Goal: Task Accomplishment & Management: Use online tool/utility

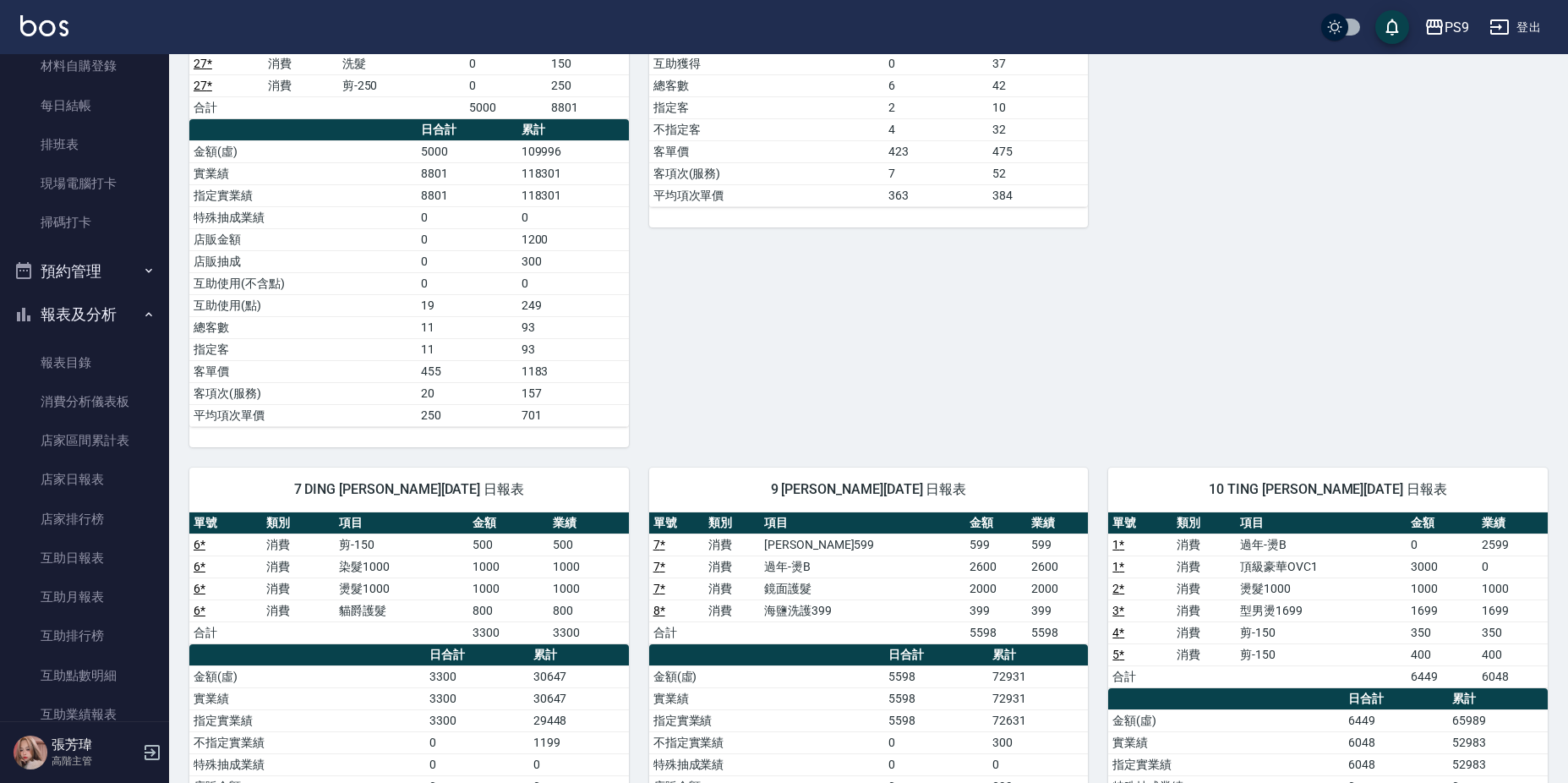
scroll to position [512, 0]
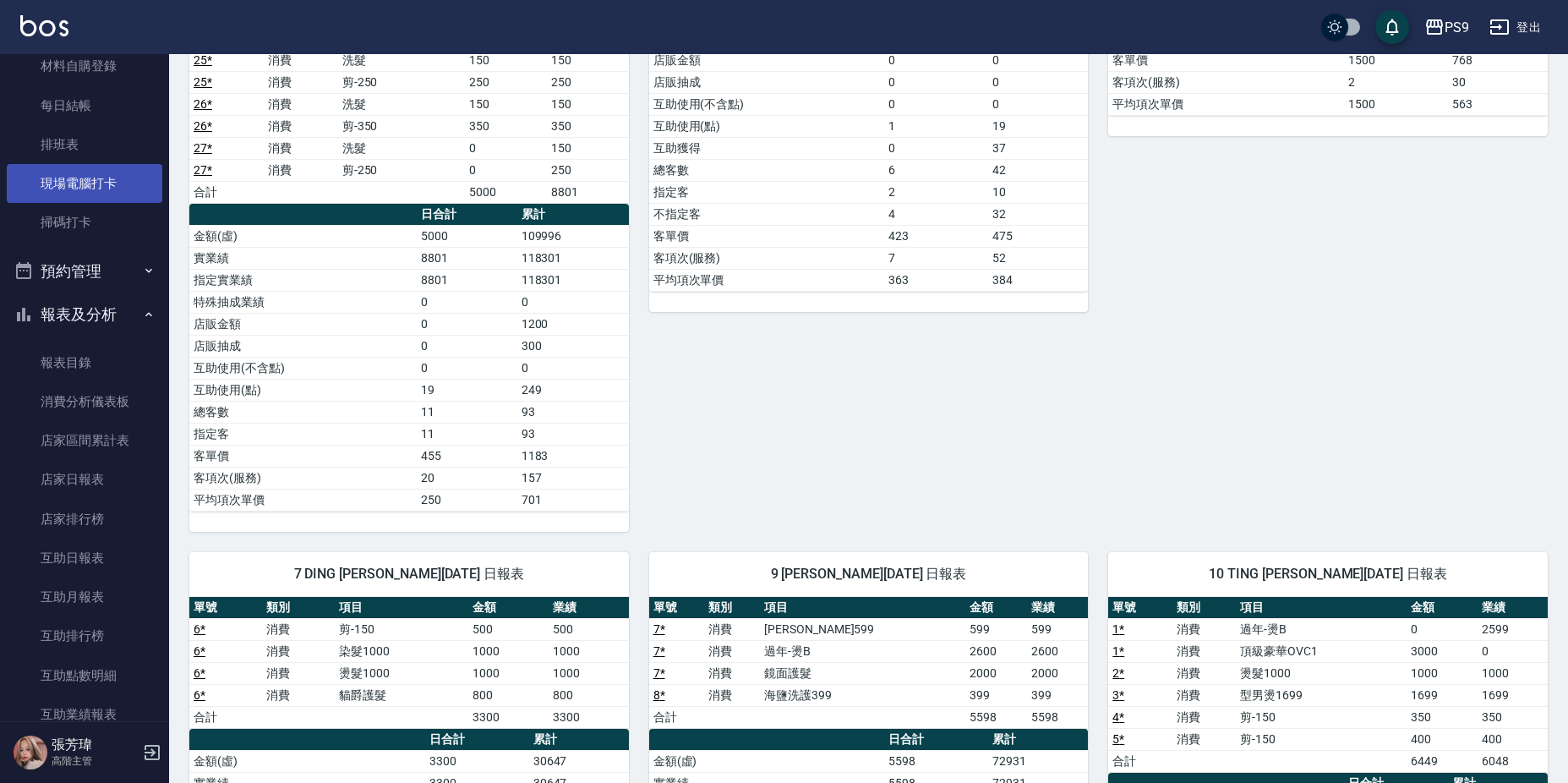
click at [110, 186] on link "現場電腦打卡" at bounding box center [84, 183] width 156 height 39
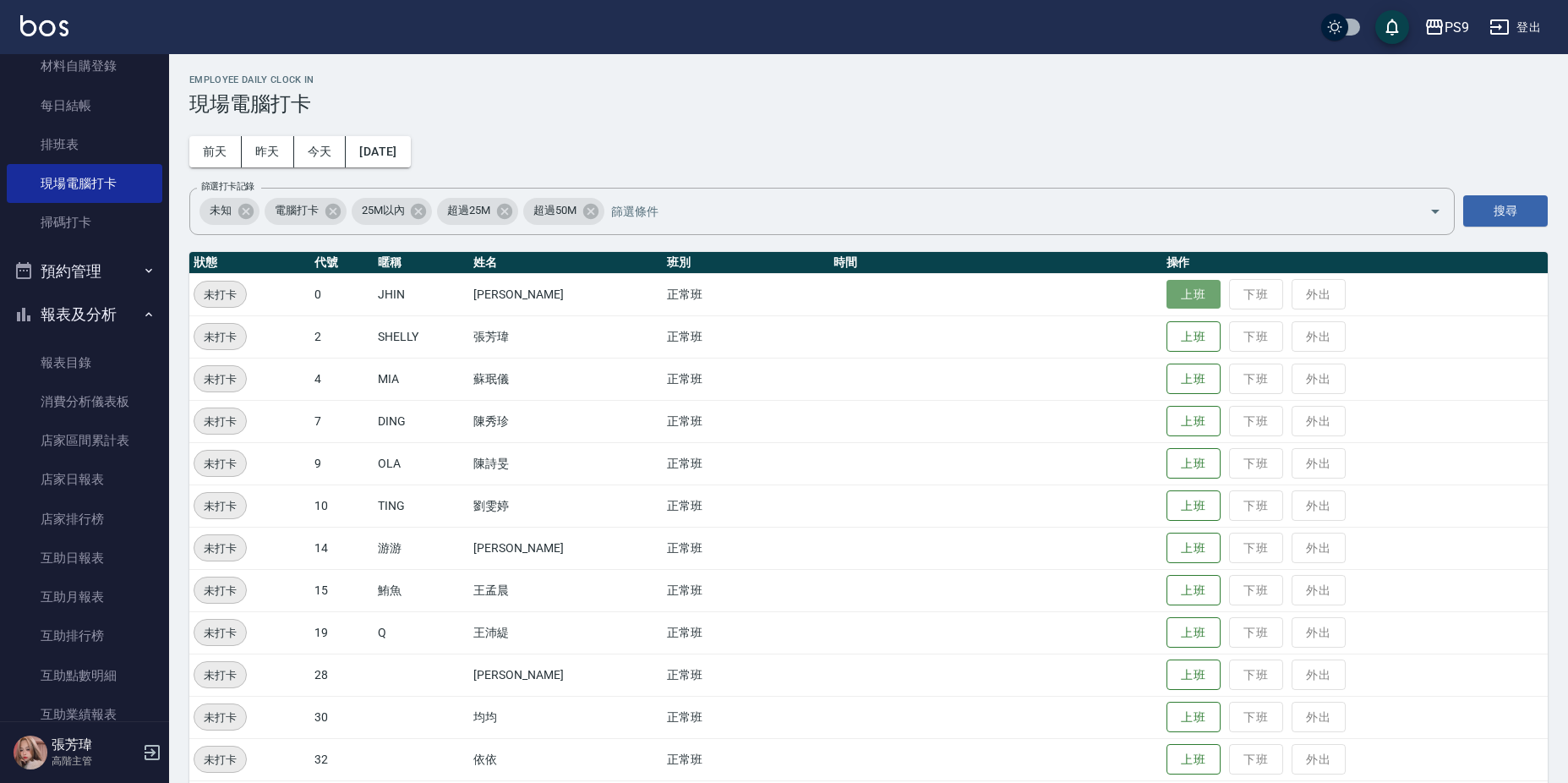
click at [1169, 295] on button "上班" at bounding box center [1193, 294] width 54 height 29
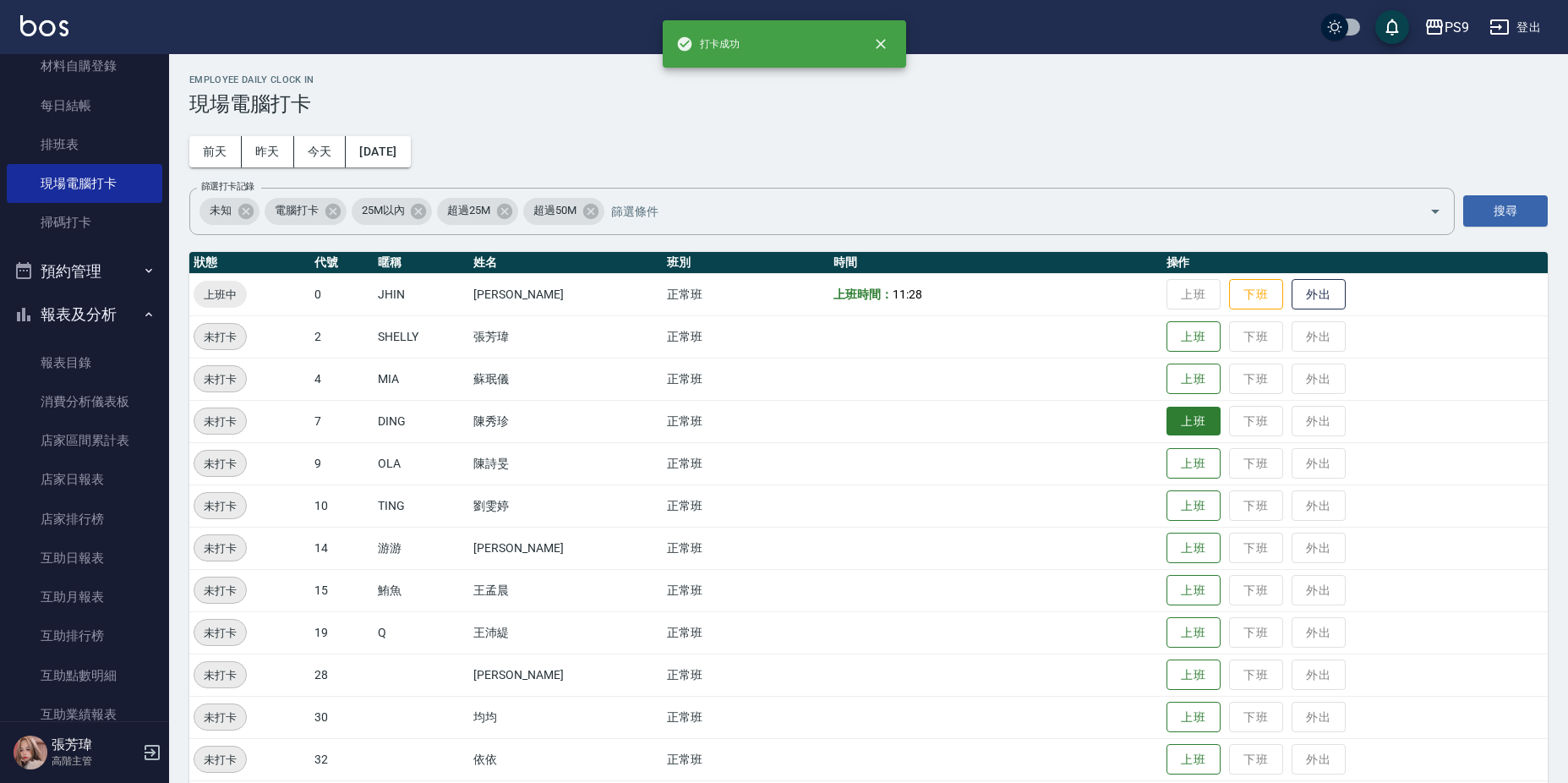
click at [1182, 427] on button "上班" at bounding box center [1193, 421] width 54 height 29
click at [1191, 461] on button "上班" at bounding box center [1193, 463] width 54 height 29
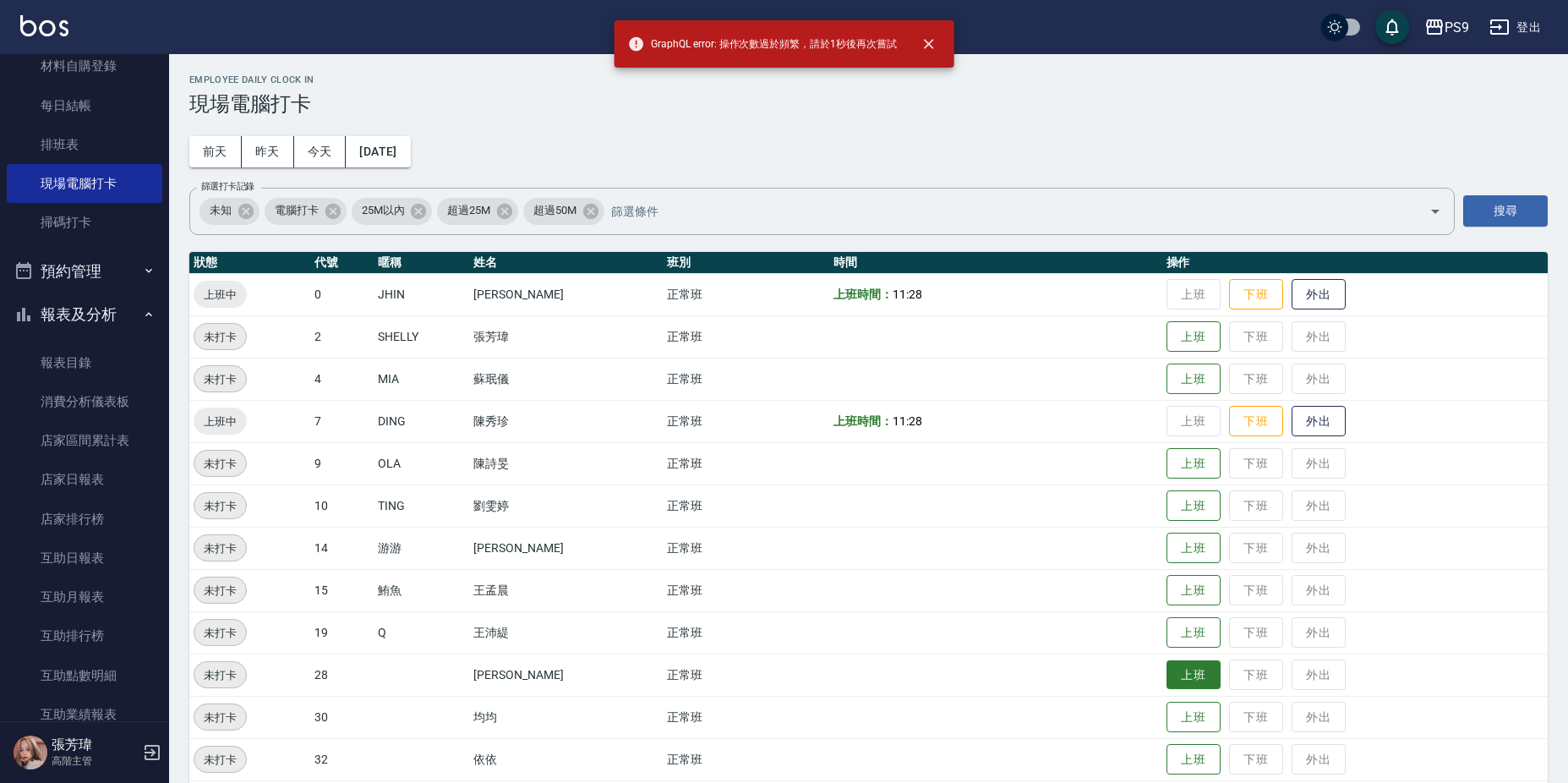
click at [1180, 672] on button "上班" at bounding box center [1193, 675] width 54 height 29
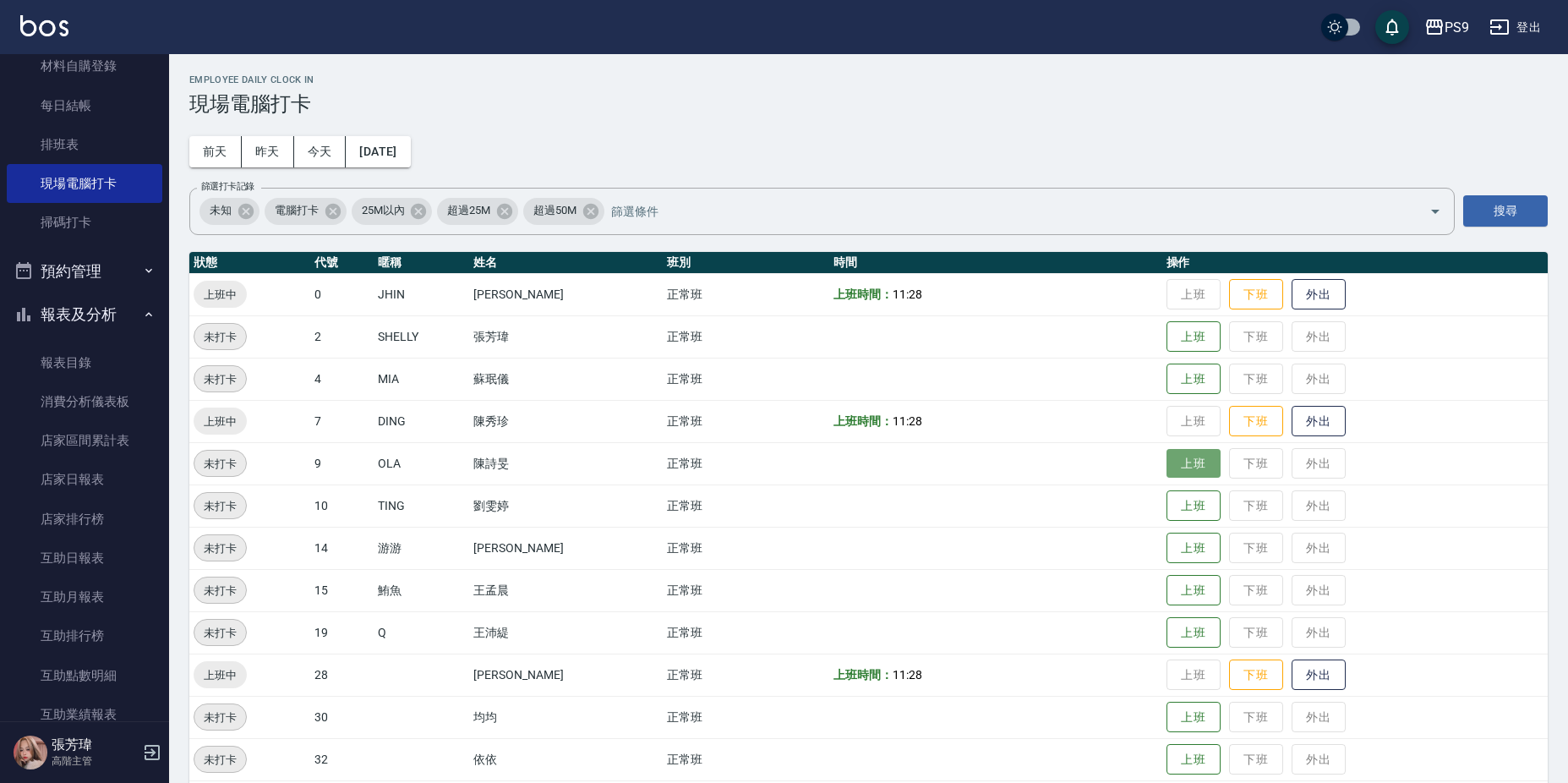
click at [1192, 460] on button "上班" at bounding box center [1193, 463] width 54 height 29
click at [1176, 598] on button "上班" at bounding box center [1193, 590] width 54 height 29
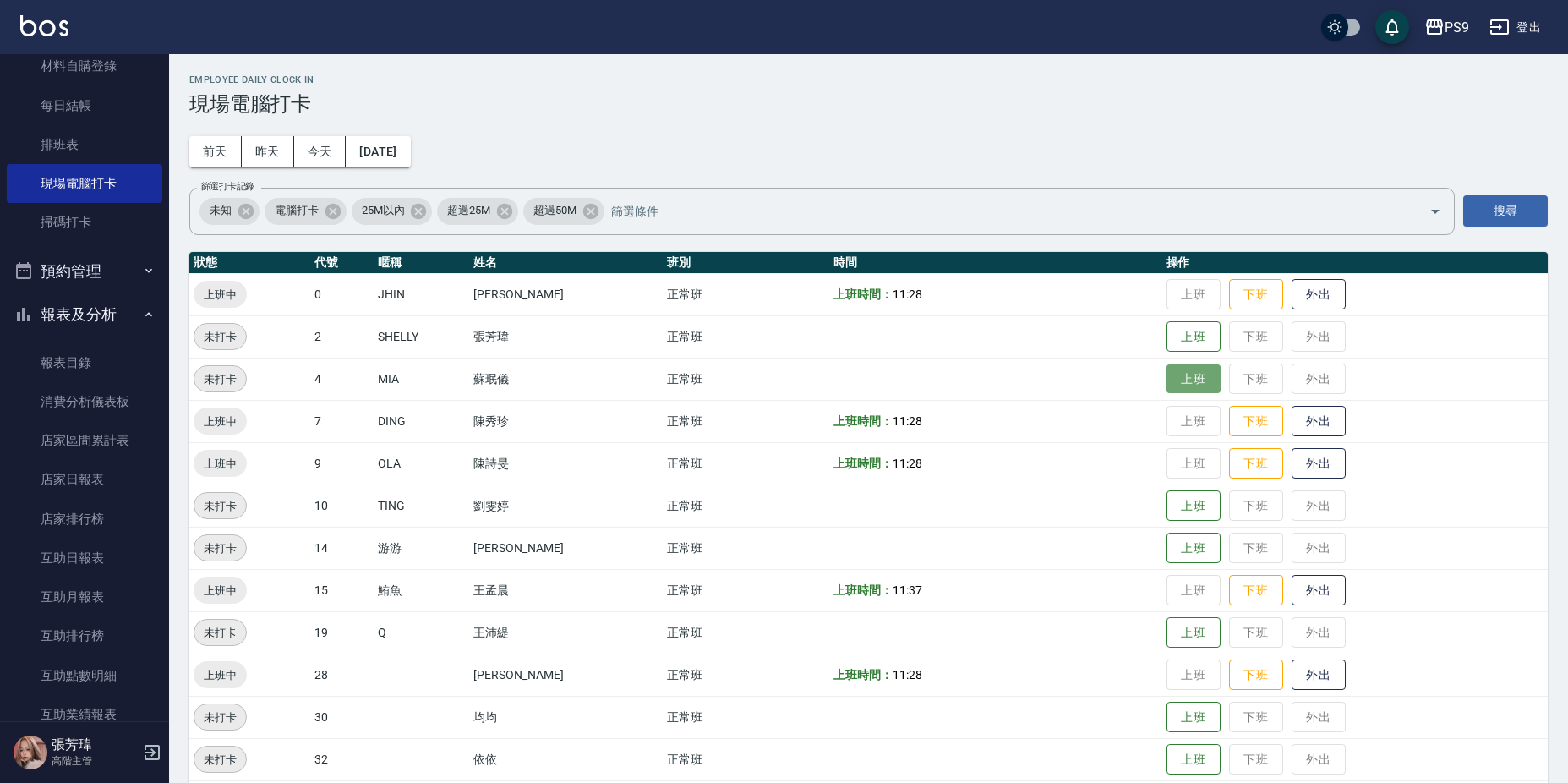
click at [1209, 389] on button "上班" at bounding box center [1193, 378] width 54 height 29
click at [1194, 501] on button "上班" at bounding box center [1193, 506] width 54 height 29
drag, startPoint x: 81, startPoint y: 216, endPoint x: 78, endPoint y: 244, distance: 28.2
click at [81, 216] on link "掃碼打卡" at bounding box center [84, 222] width 156 height 39
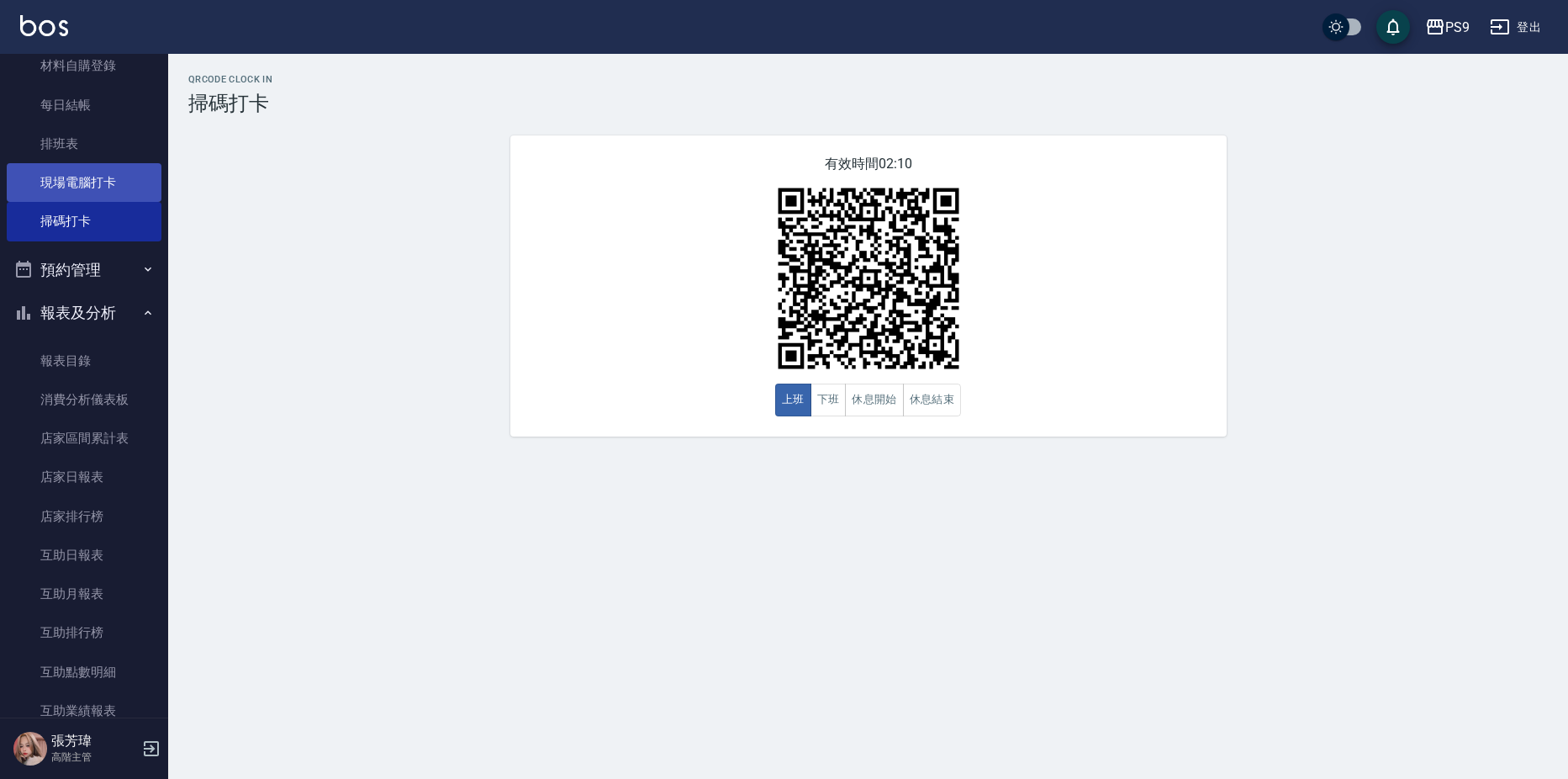
click at [93, 177] on link "現場電腦打卡" at bounding box center [84, 182] width 155 height 38
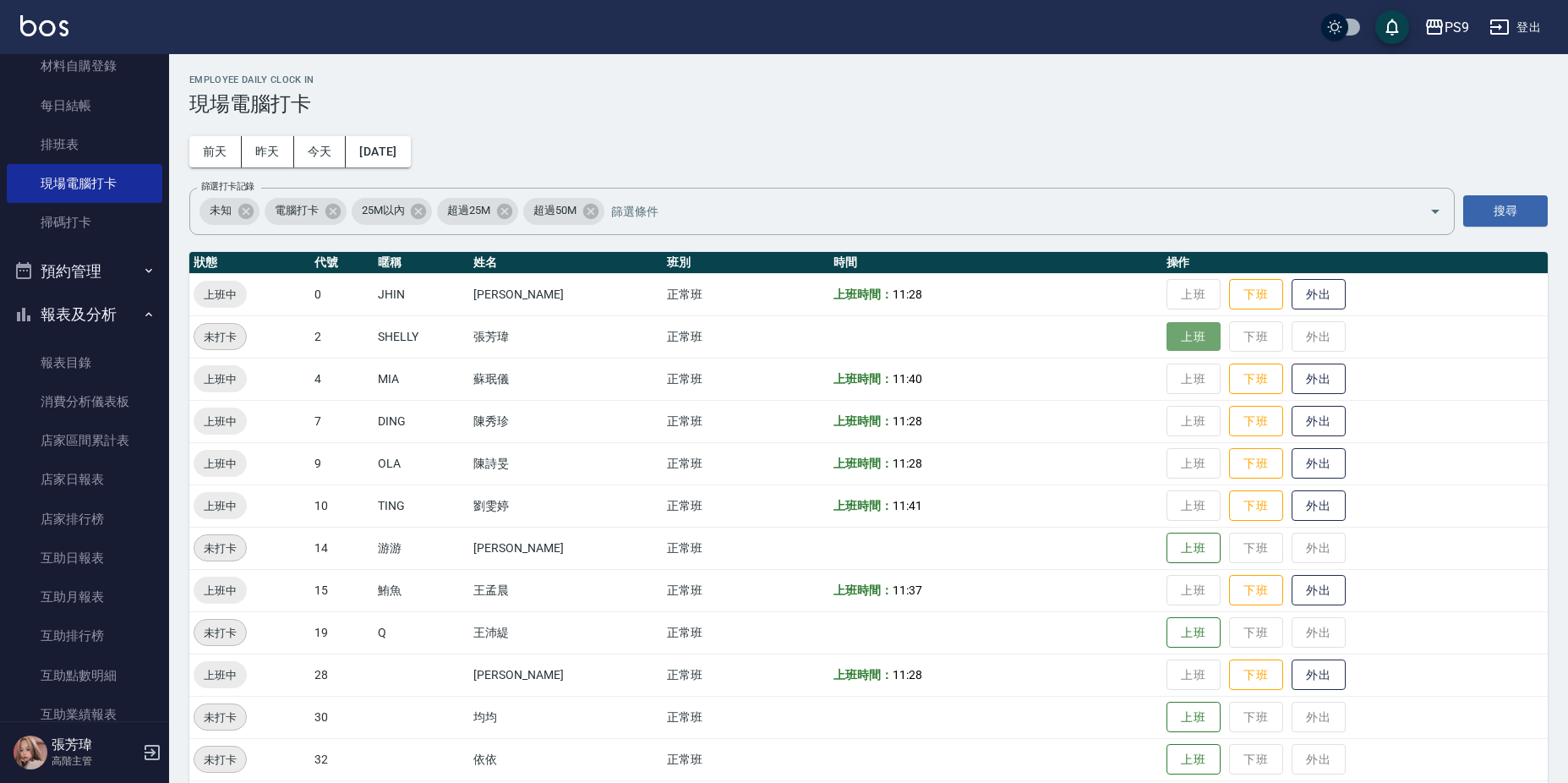
click at [1180, 346] on button "上班" at bounding box center [1193, 336] width 54 height 29
